Goal: Information Seeking & Learning: Learn about a topic

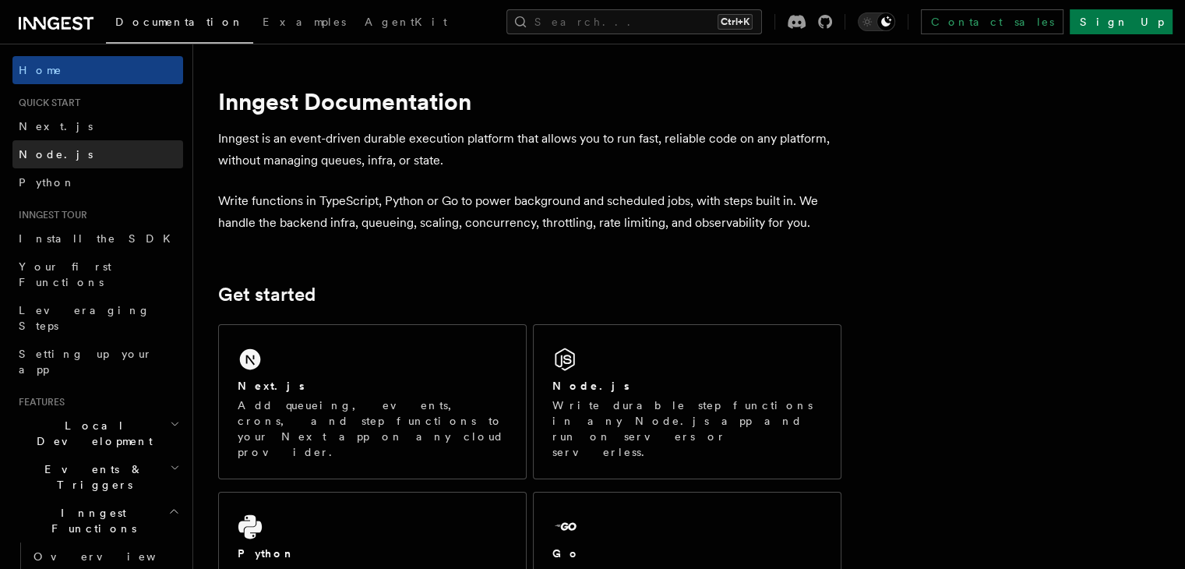
click at [30, 152] on span "Node.js" at bounding box center [56, 154] width 74 height 12
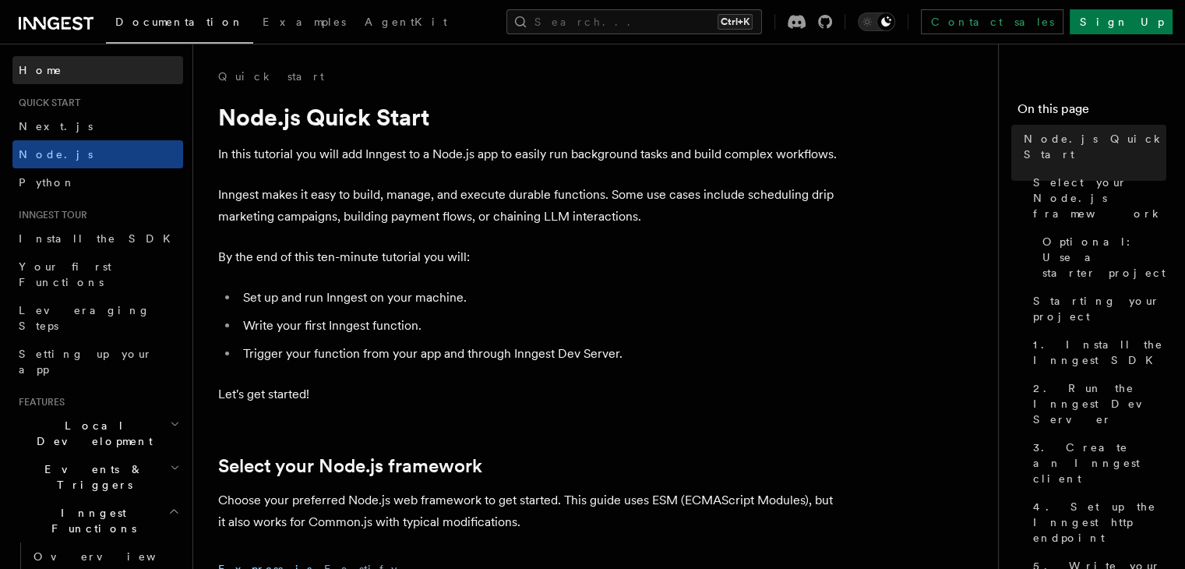
click at [33, 65] on span "Home" at bounding box center [41, 70] width 44 height 16
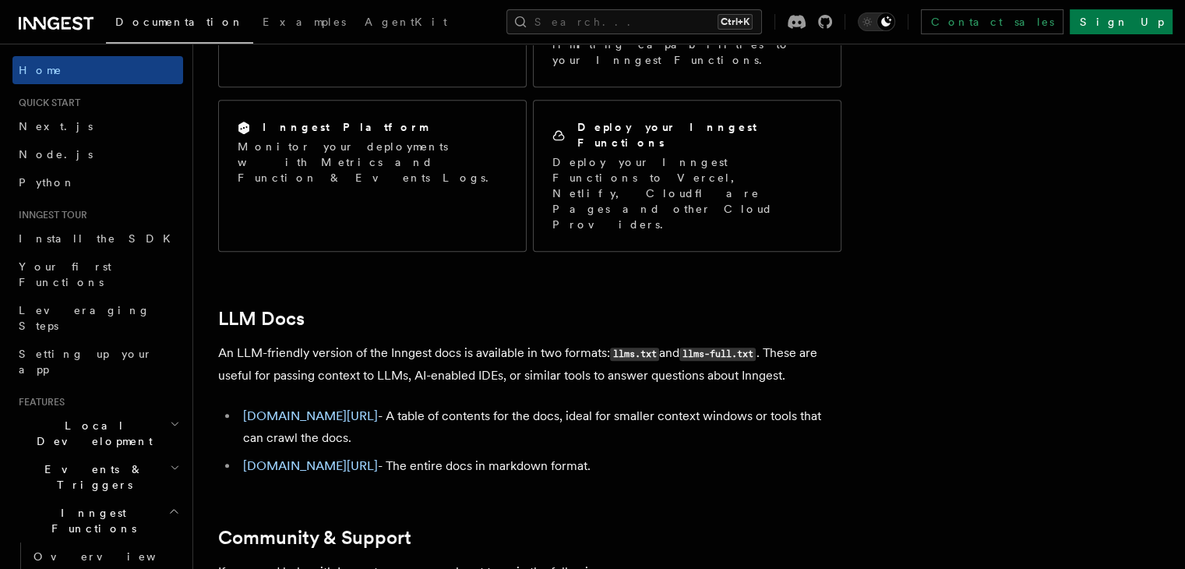
scroll to position [1417, 0]
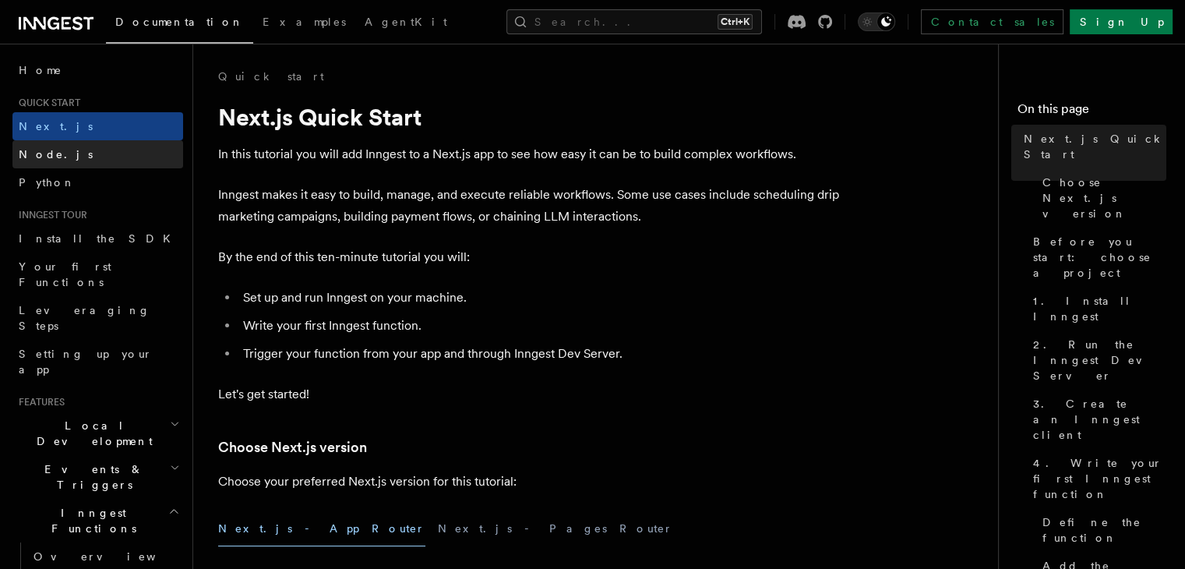
click at [50, 151] on span "Node.js" at bounding box center [56, 154] width 74 height 12
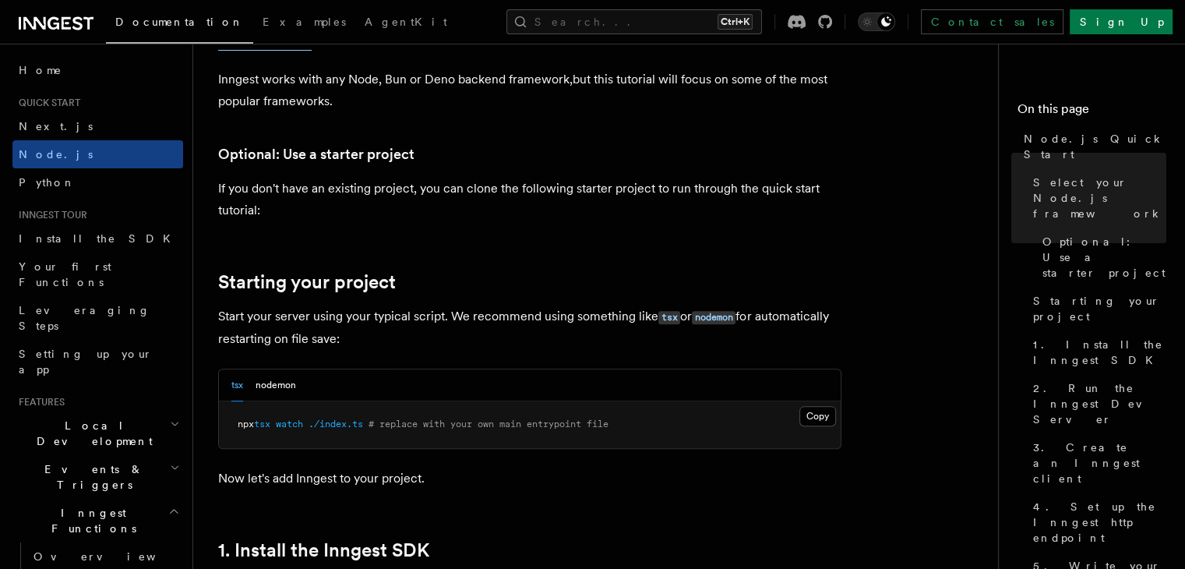
scroll to position [537, 0]
